Goal: Obtain resource: Download file/media

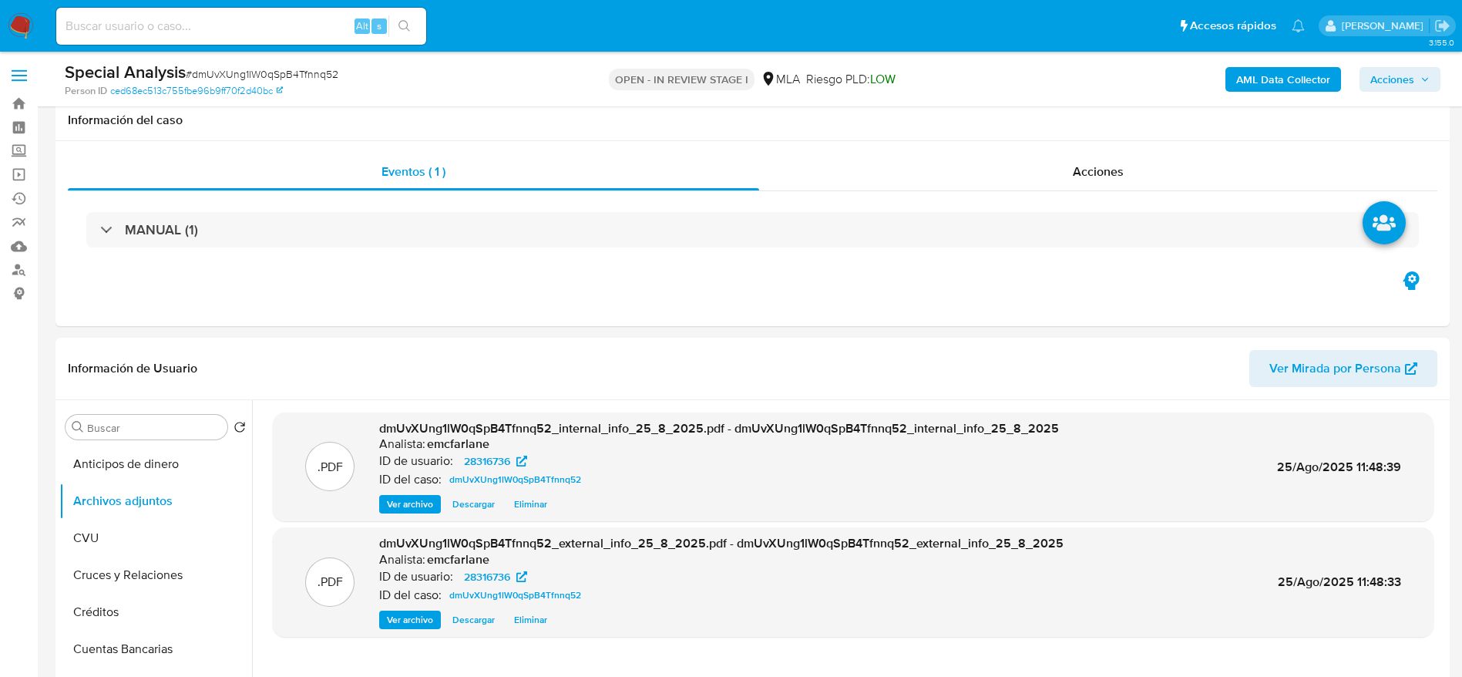
select select "10"
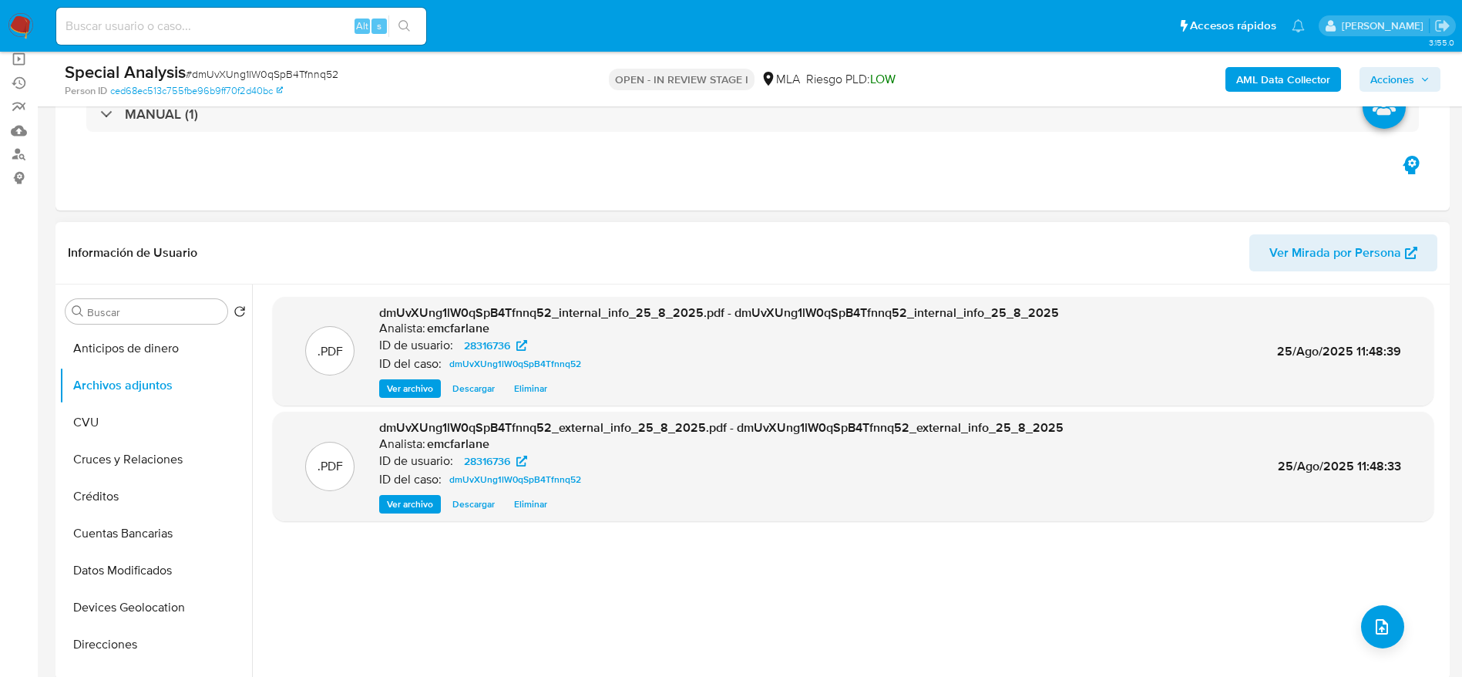
scroll to position [116, 0]
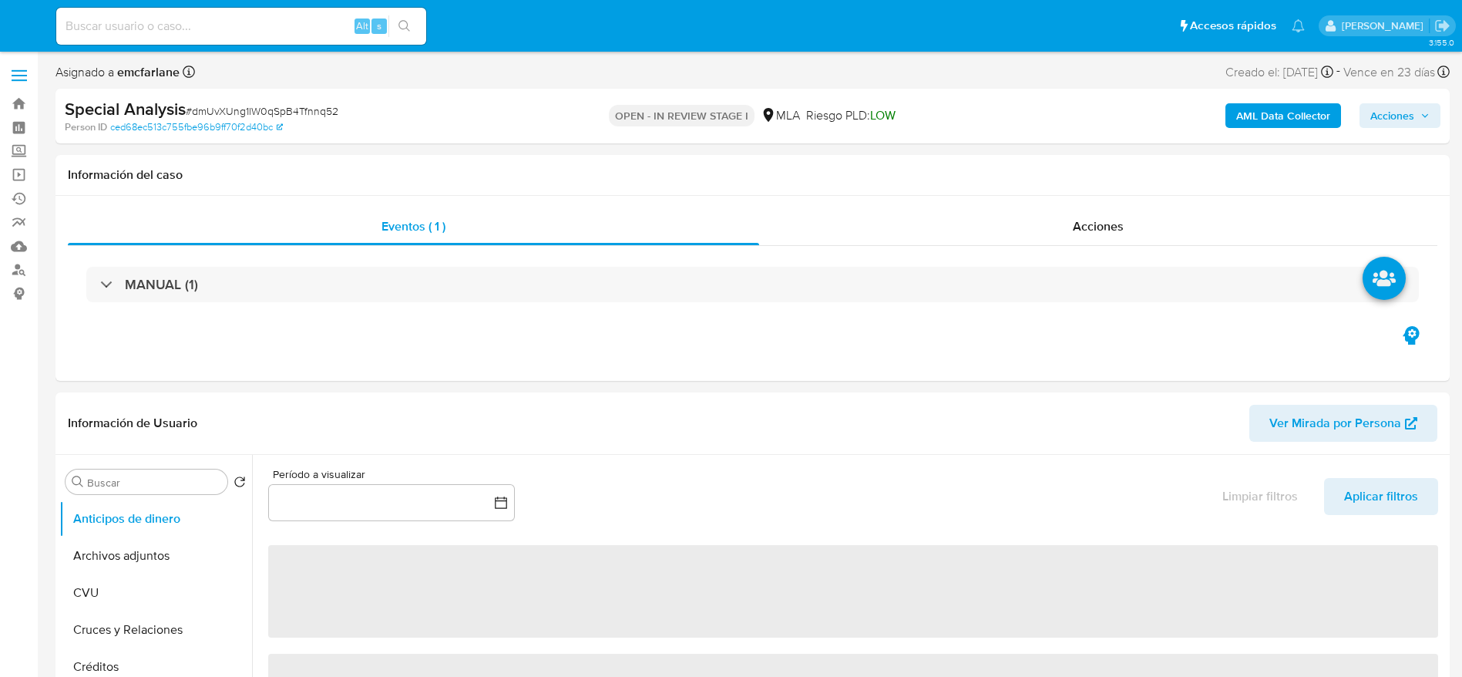
select select "10"
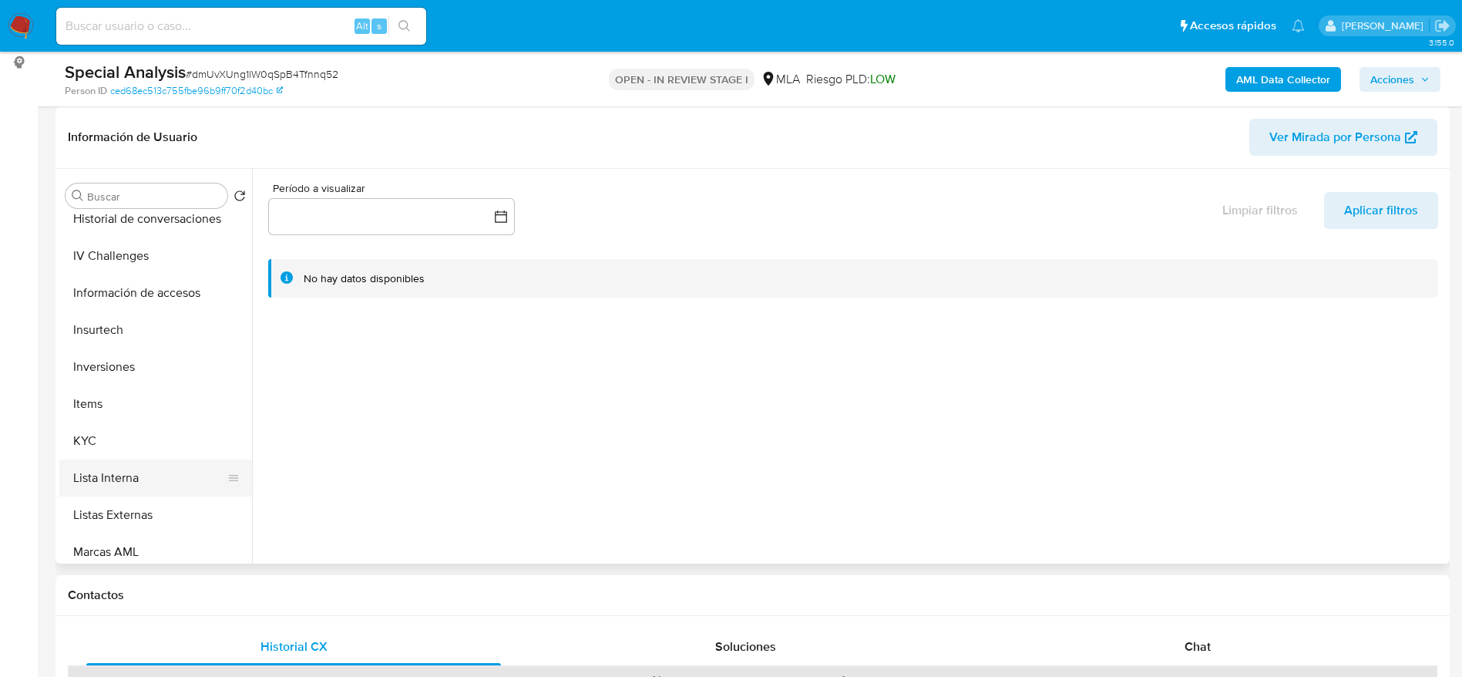
scroll to position [578, 0]
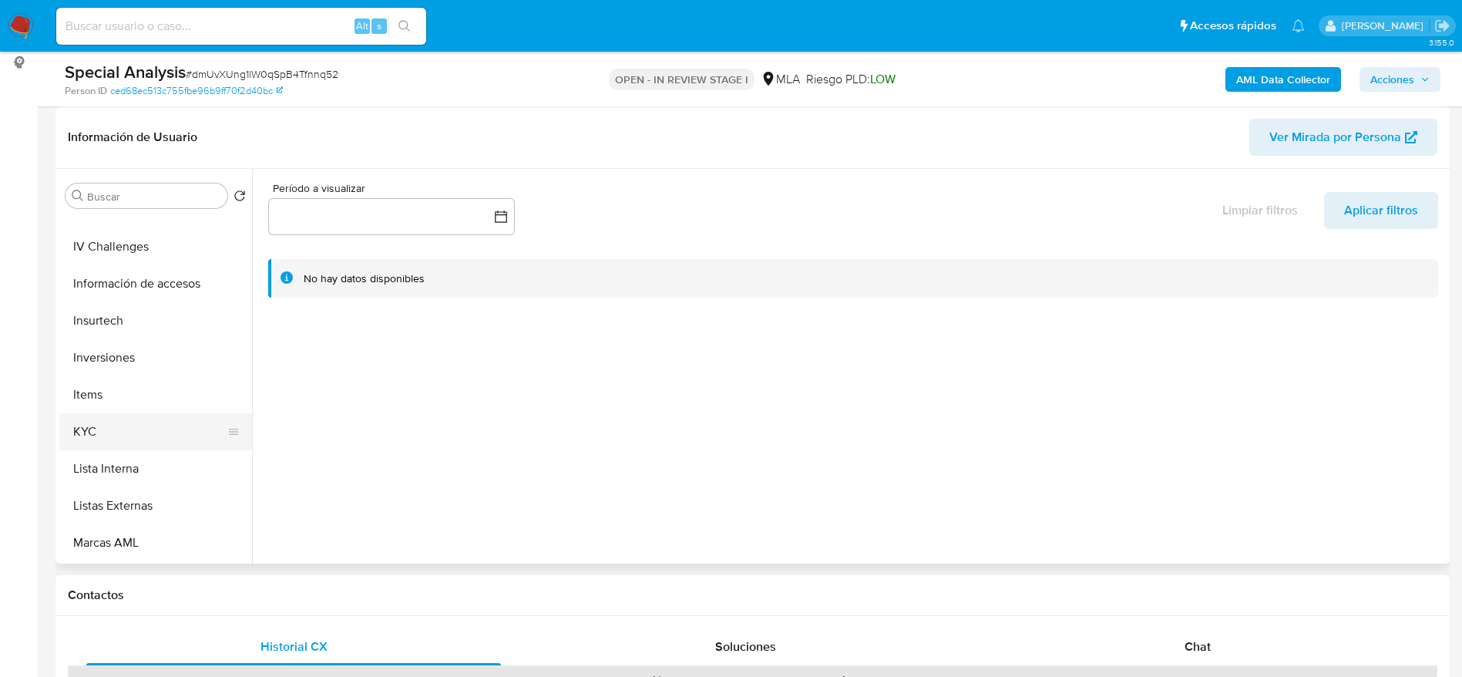
click at [104, 419] on button "KYC" at bounding box center [149, 431] width 180 height 37
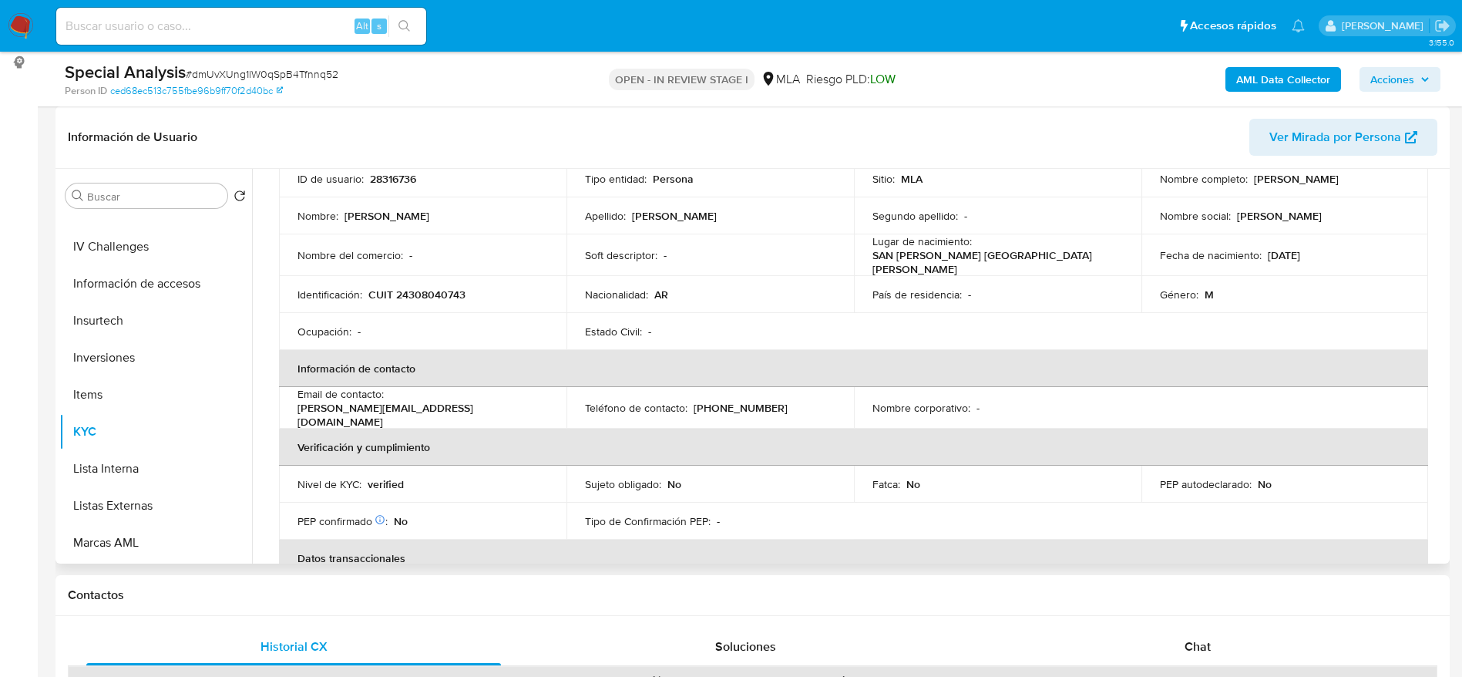
scroll to position [347, 0]
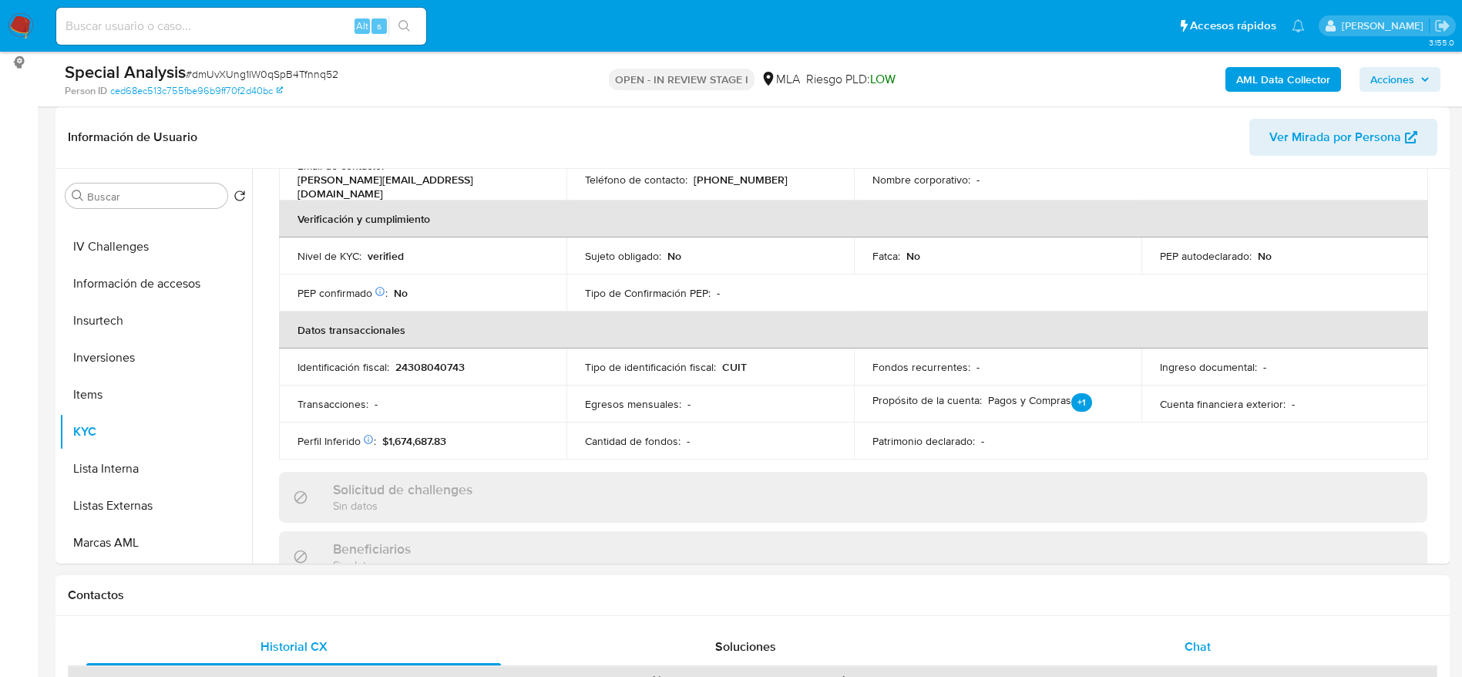
click at [1201, 651] on span "Chat" at bounding box center [1198, 646] width 26 height 18
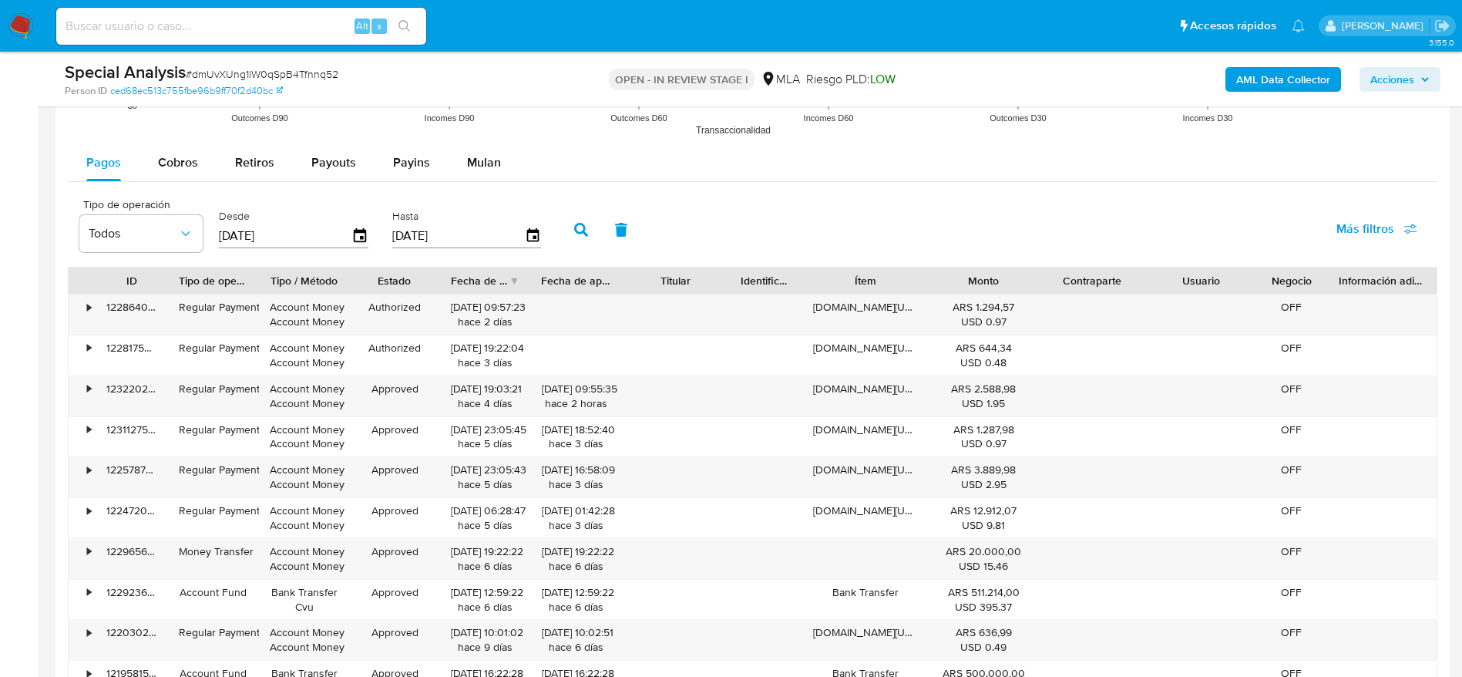
scroll to position [1966, 0]
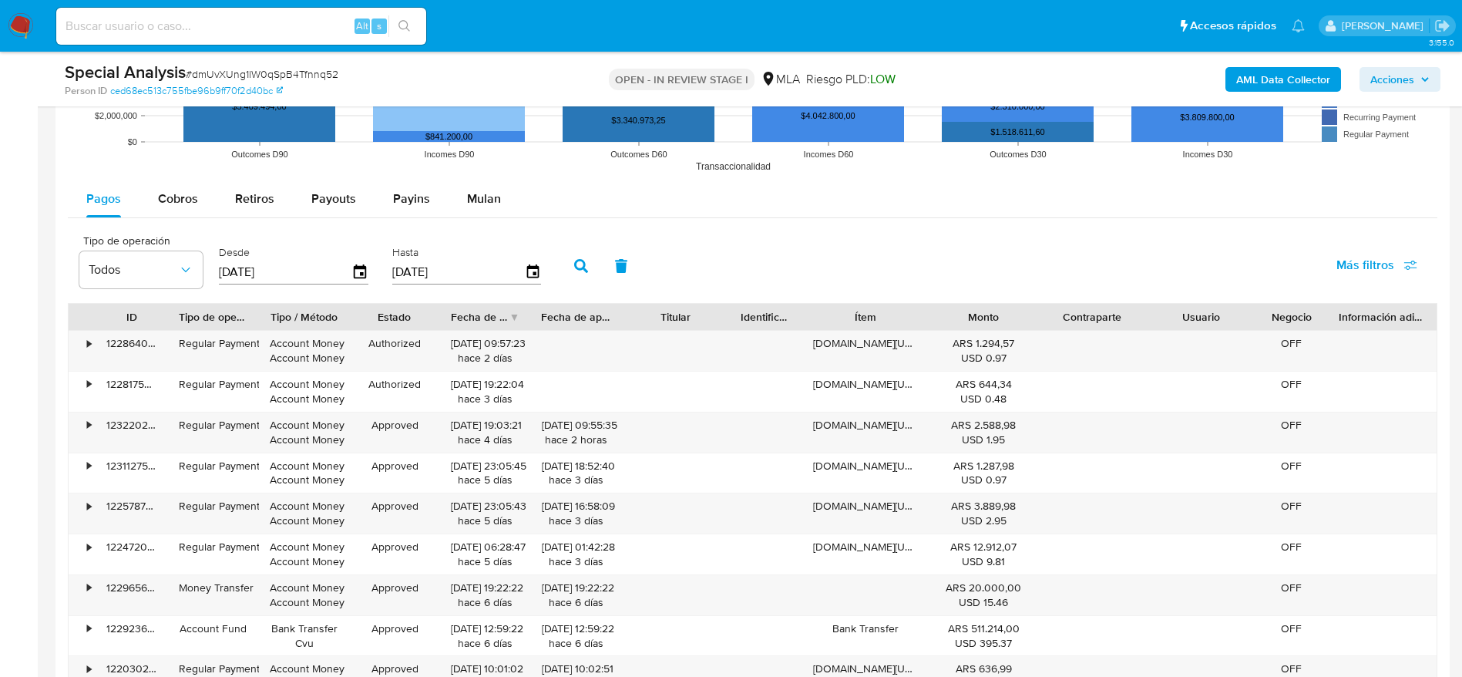
click at [477, 206] on span "Mulan" at bounding box center [484, 199] width 34 height 18
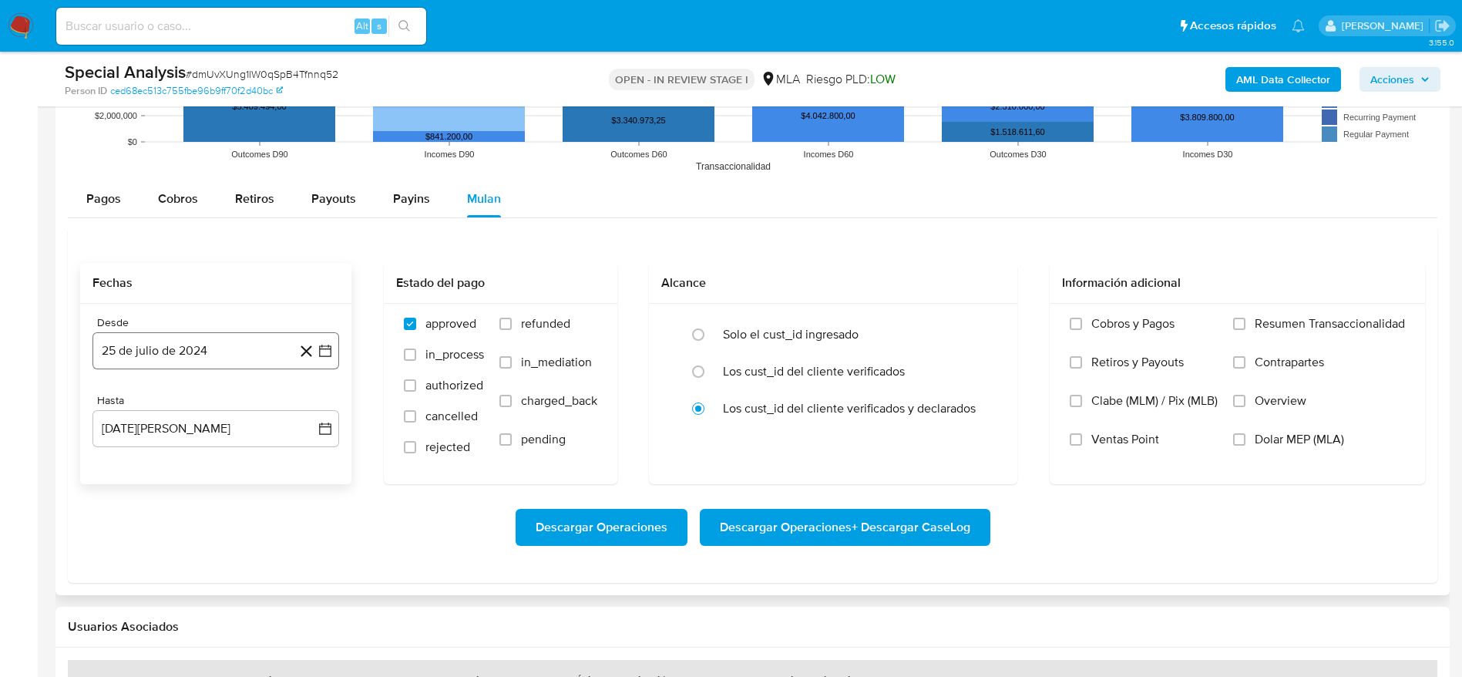
click at [193, 337] on button "25 de julio de 2024" at bounding box center [215, 350] width 247 height 37
click at [459, 558] on div "Descargar Operaciones Descargar Operaciones + Descargar CaseLog" at bounding box center [752, 527] width 1345 height 86
click at [232, 352] on button "25 de julio de 2024" at bounding box center [215, 350] width 247 height 37
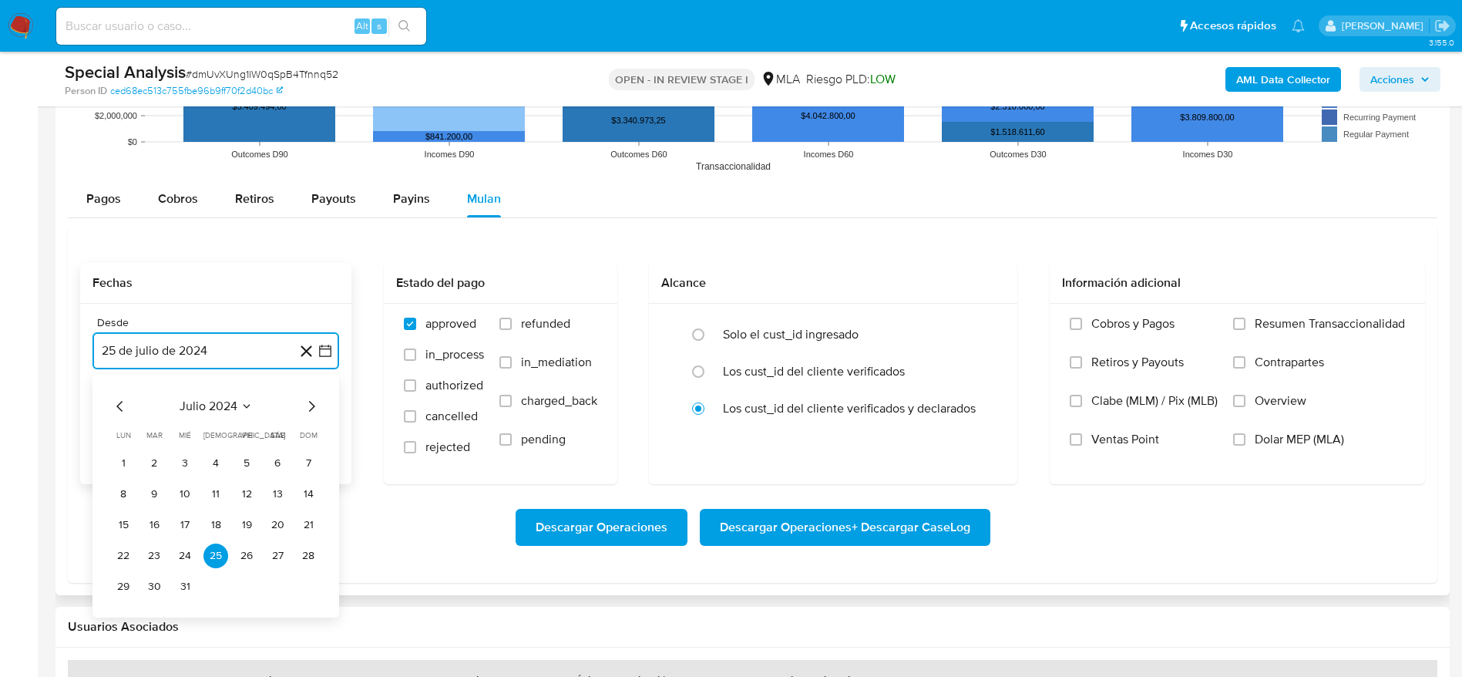
drag, startPoint x: 308, startPoint y: 404, endPoint x: 296, endPoint y: 415, distance: 16.4
click at [308, 403] on icon "Mes siguiente" at bounding box center [311, 406] width 18 height 18
click at [215, 459] on button "1" at bounding box center [215, 463] width 25 height 25
click at [164, 425] on button "[DATE][PERSON_NAME]" at bounding box center [215, 428] width 247 height 37
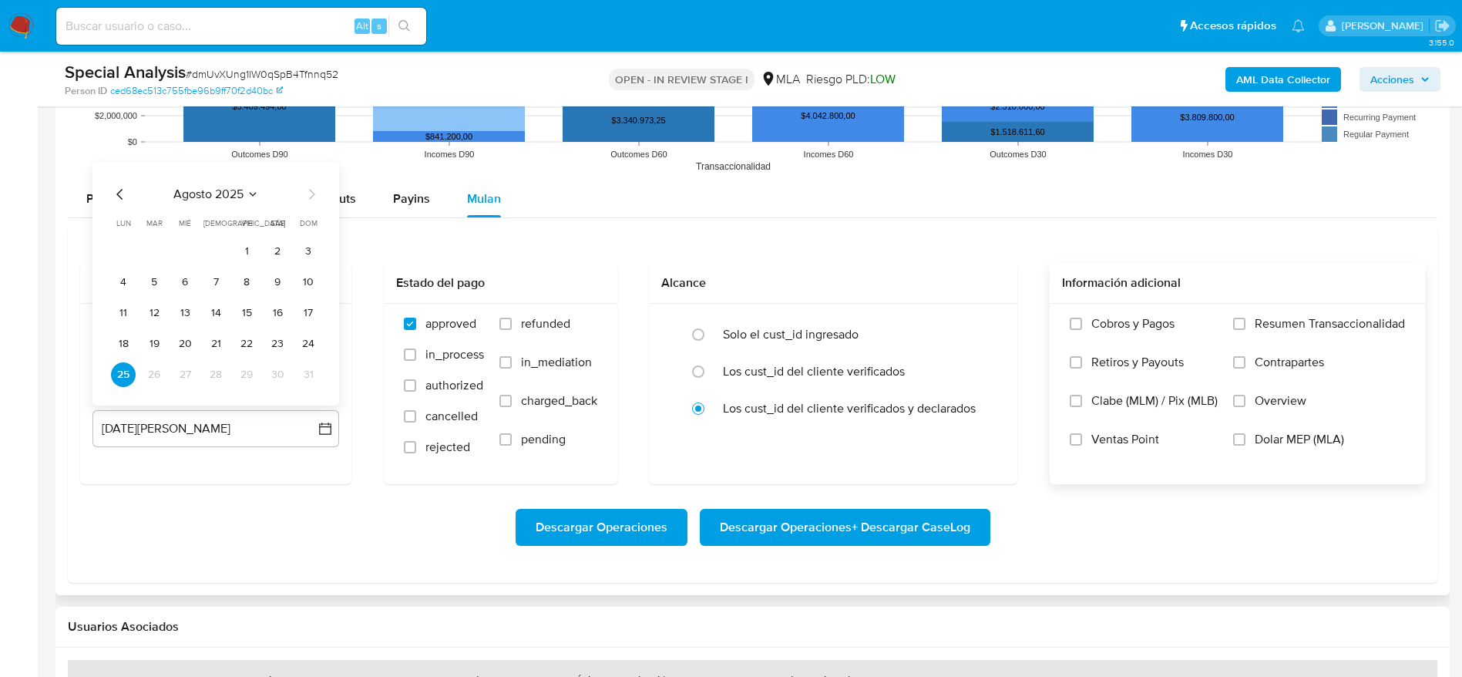
click at [1229, 442] on div "Cobros y Pagos Retiros y Payouts Clabe (MLM) / Pix (MLB) Ventas Point Resumen T…" at bounding box center [1237, 393] width 351 height 154
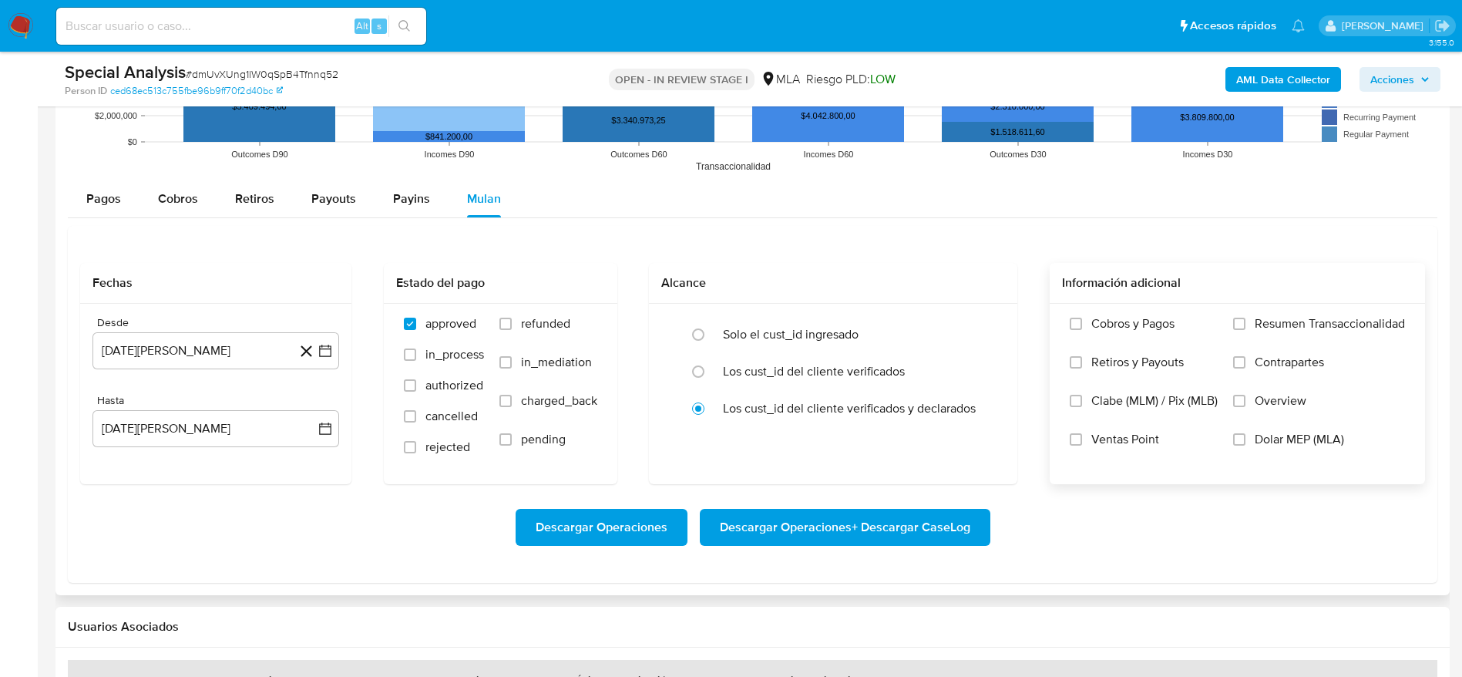
drag, startPoint x: 1241, startPoint y: 446, endPoint x: 1229, endPoint y: 452, distance: 12.8
click at [1241, 446] on label "Dolar MEP (MLA)" at bounding box center [1319, 451] width 172 height 39
click at [1241, 446] on input "Dolar MEP (MLA)" at bounding box center [1239, 439] width 12 height 12
click at [900, 534] on span "Descargar Operaciones + Descargar CaseLog" at bounding box center [845, 527] width 251 height 34
